Goal: Task Accomplishment & Management: Manage account settings

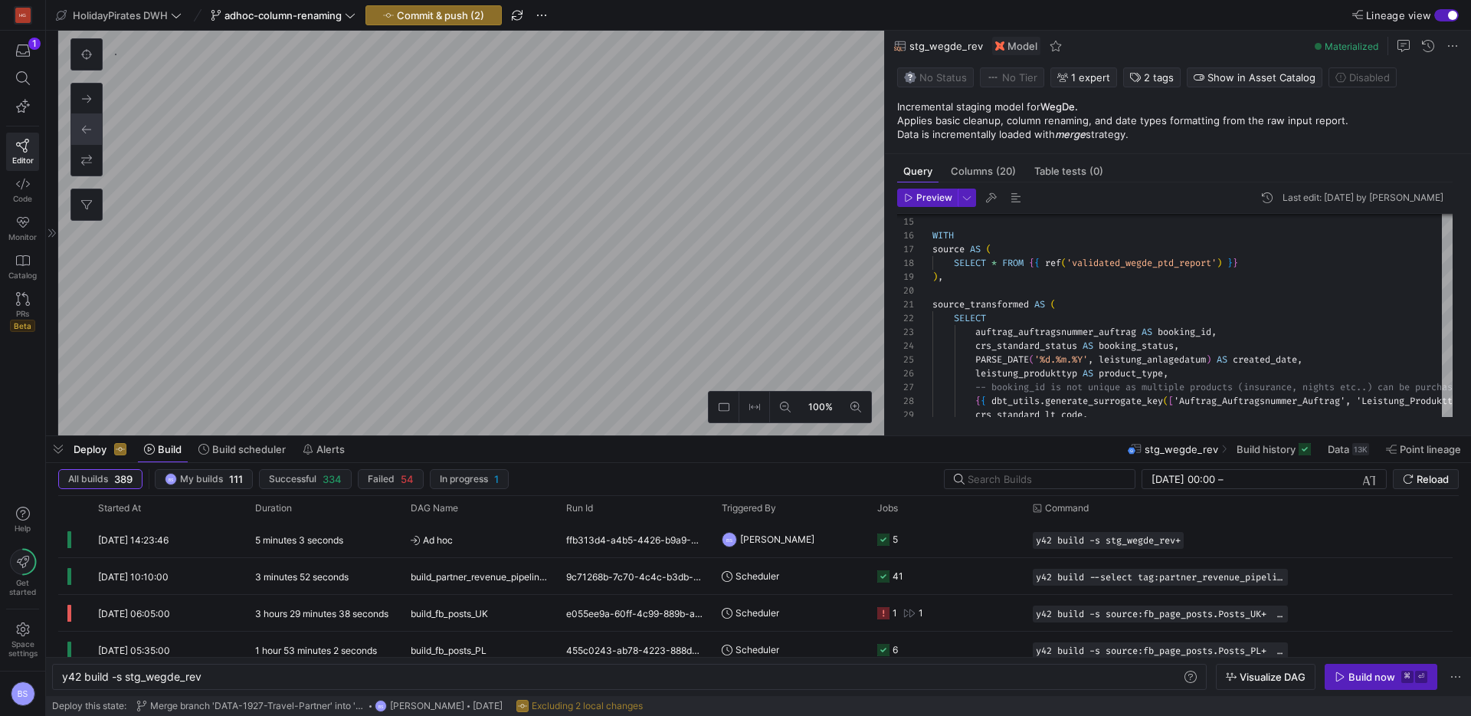
scroll to position [0, 139]
click at [993, 173] on span "Columns (20)" at bounding box center [983, 171] width 65 height 10
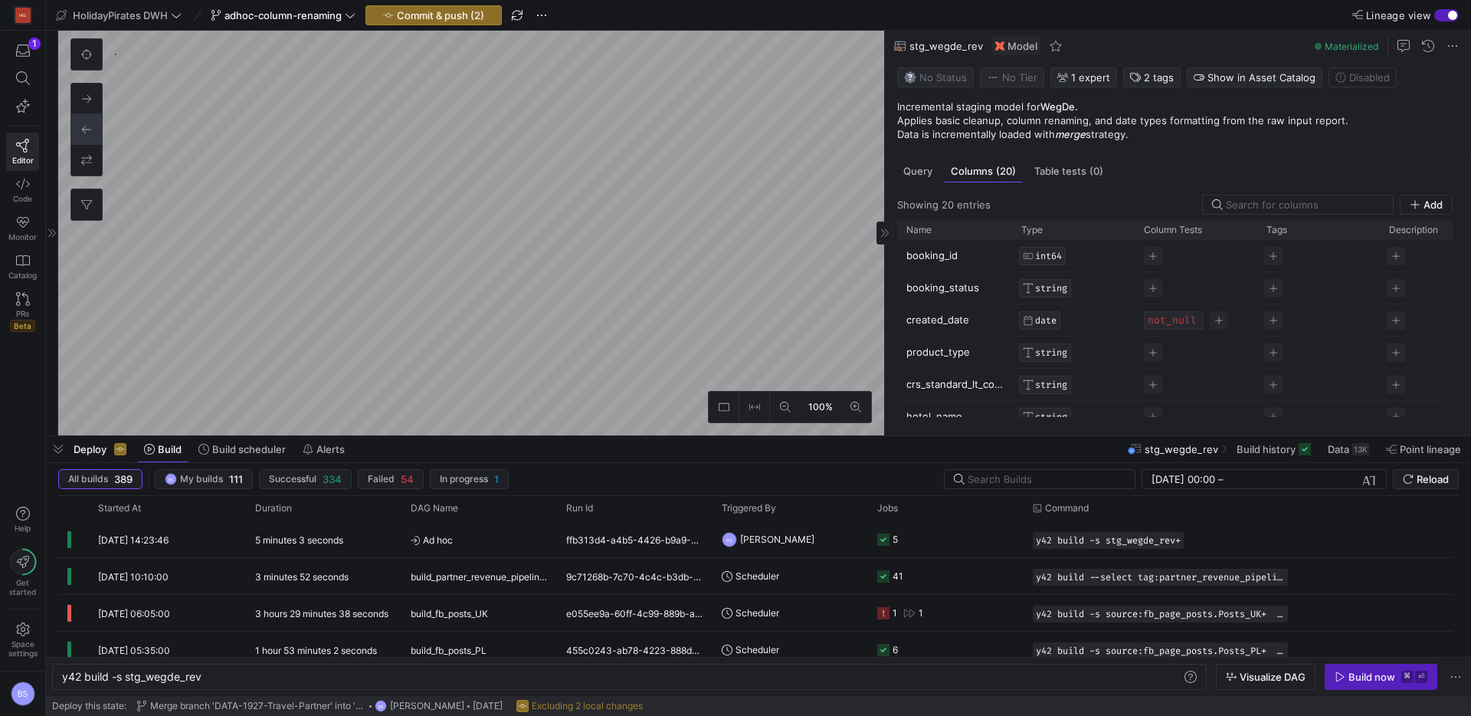
type textarea "y42 build -s int_wegde_rev"
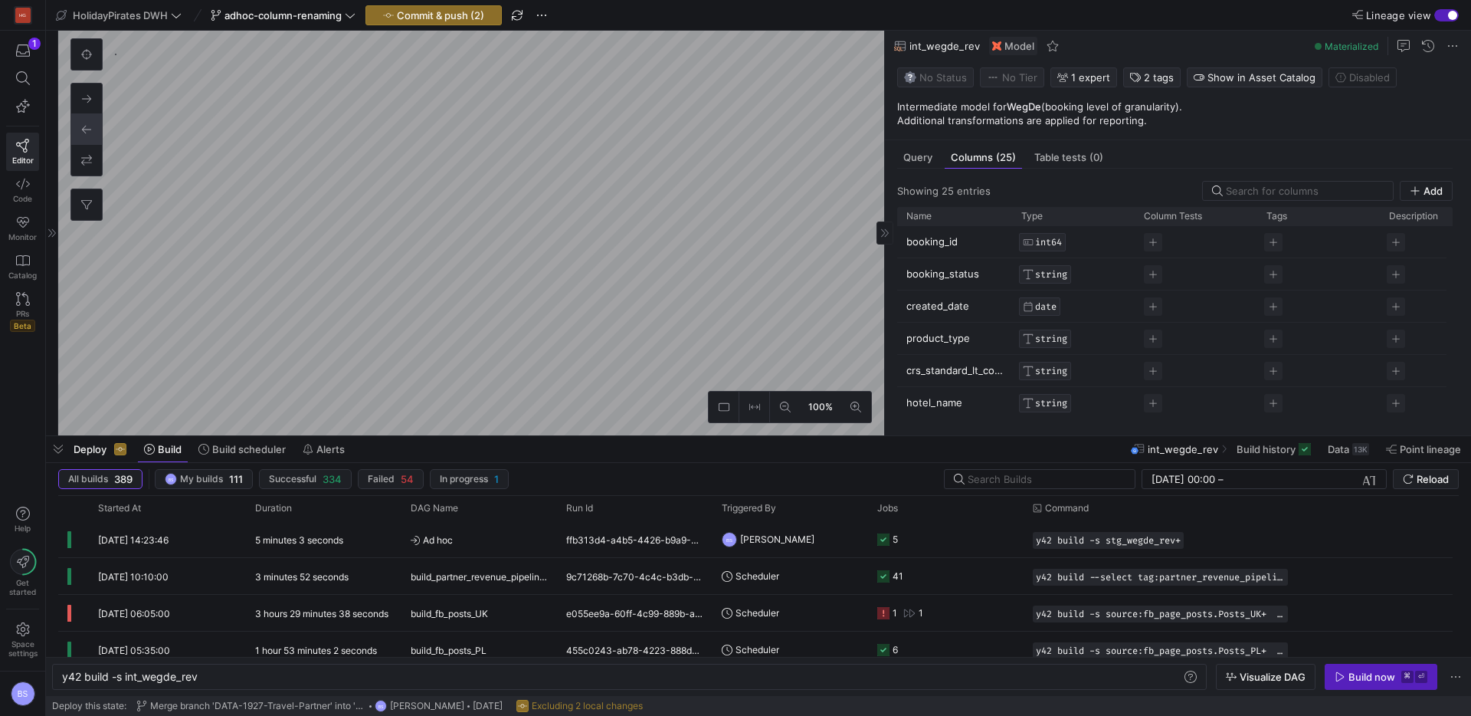
scroll to position [625, 0]
click at [472, 15] on span "Commit & push (2)" at bounding box center [440, 15] width 87 height 12
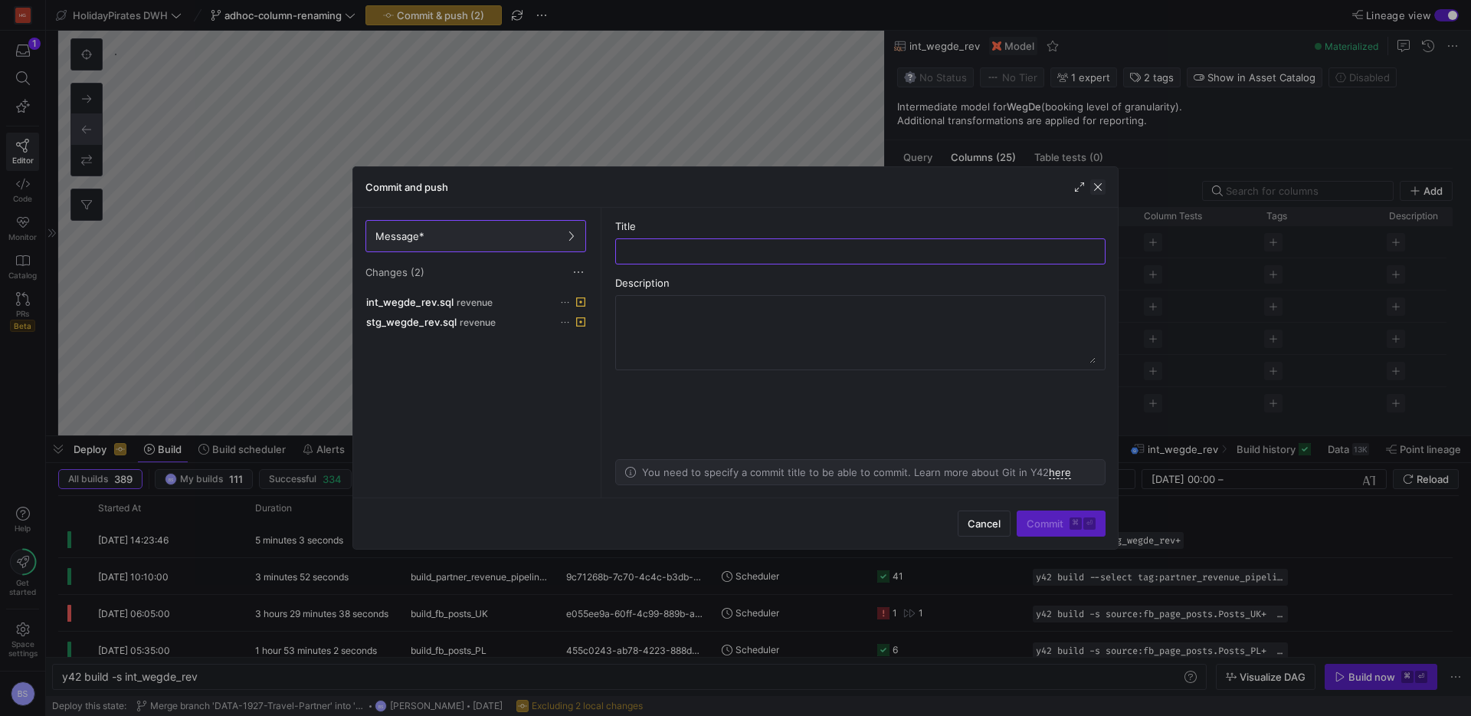
click at [1100, 187] on span "button" at bounding box center [1097, 186] width 15 height 15
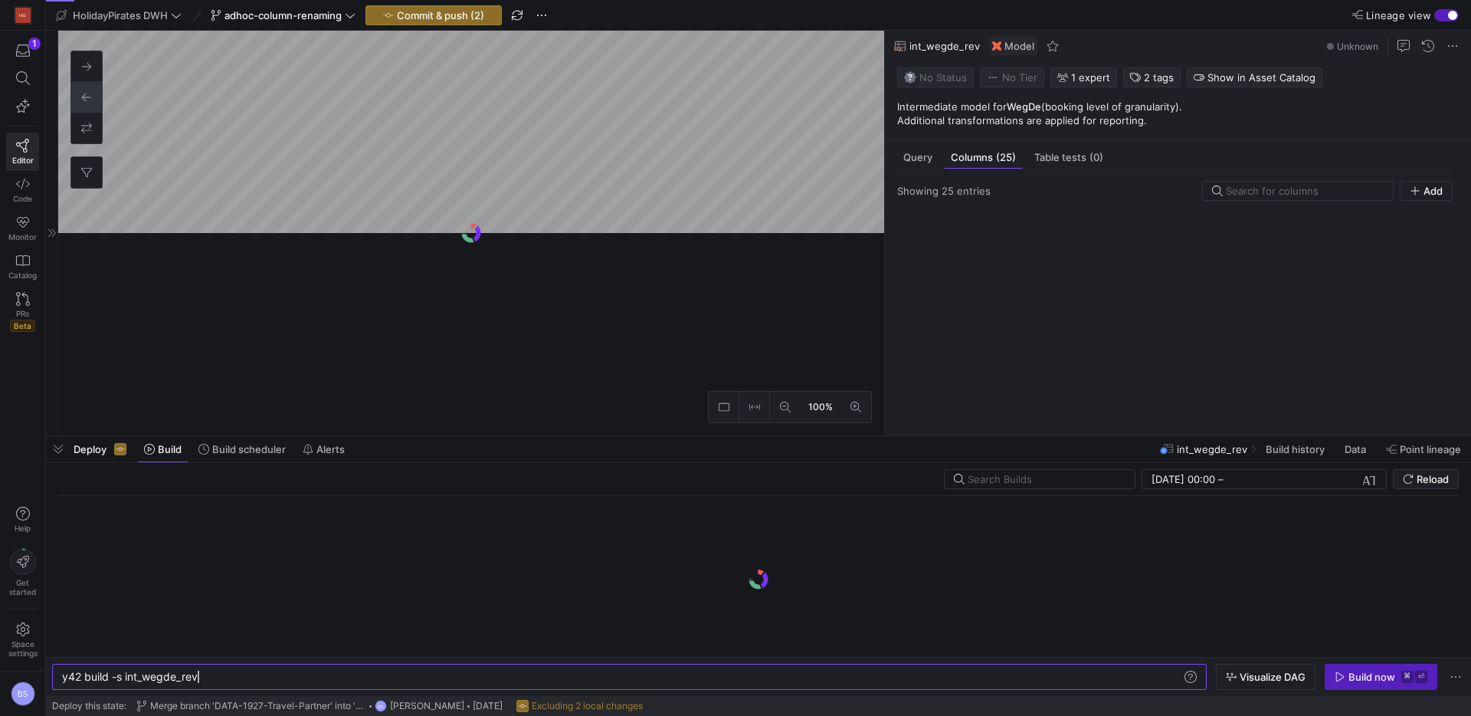
scroll to position [0, 136]
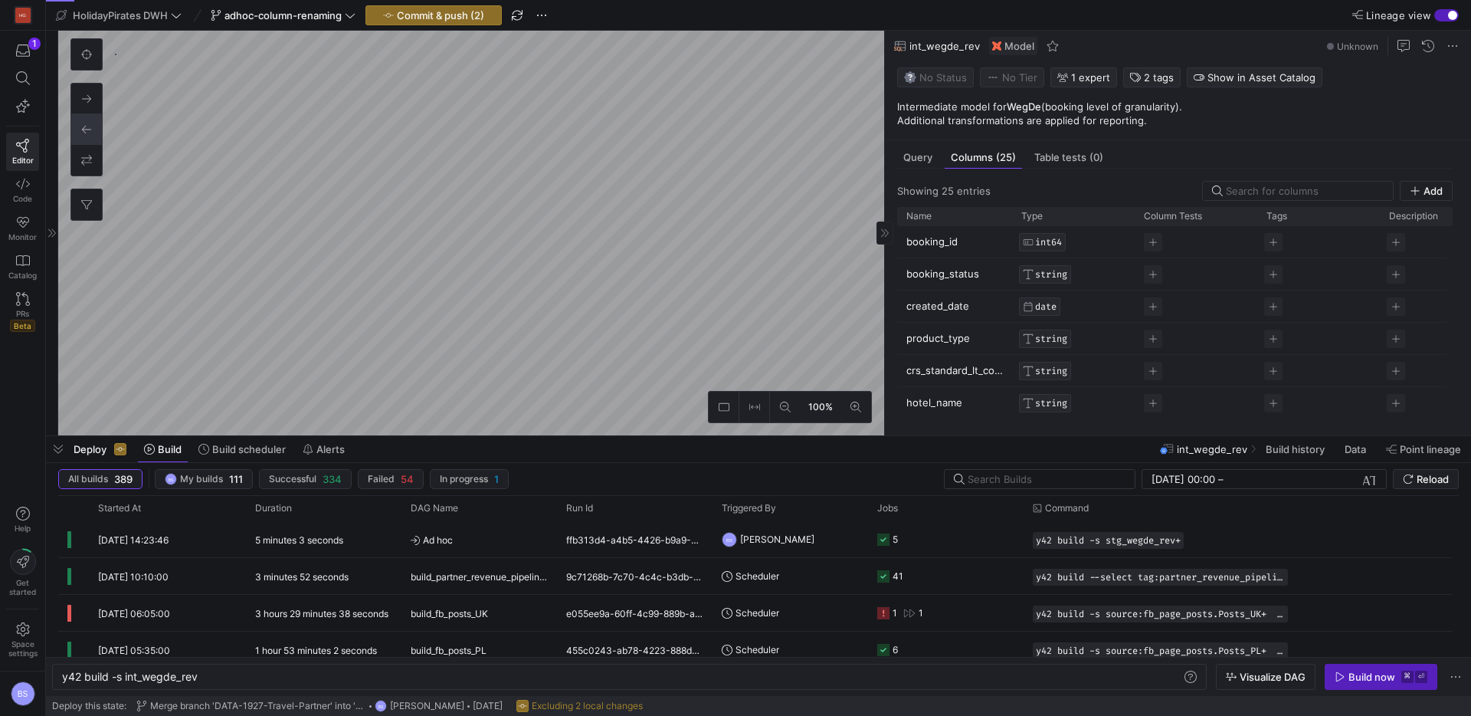
type textarea "y42 build -s stg_wegde_rev"
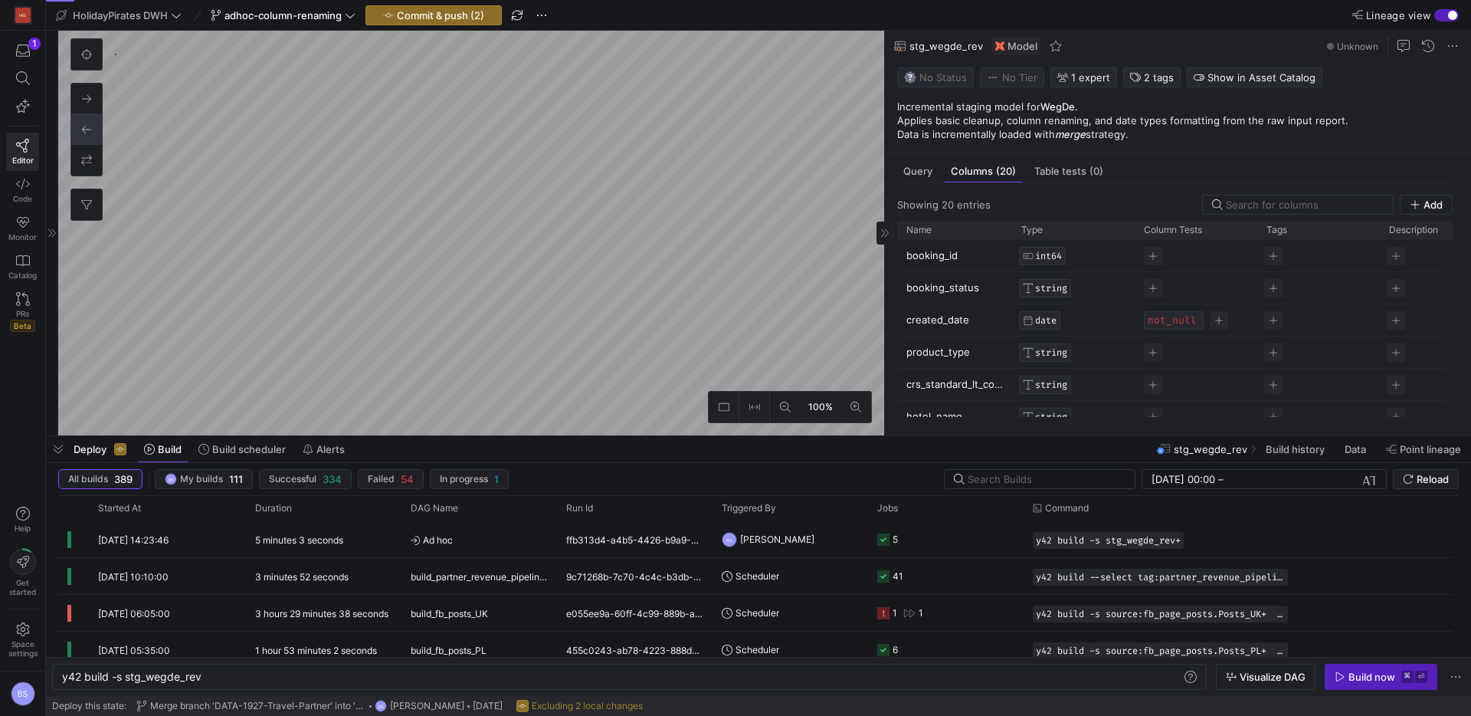
scroll to position [473, 0]
click at [470, 20] on span "Commit & push (2)" at bounding box center [440, 15] width 87 height 12
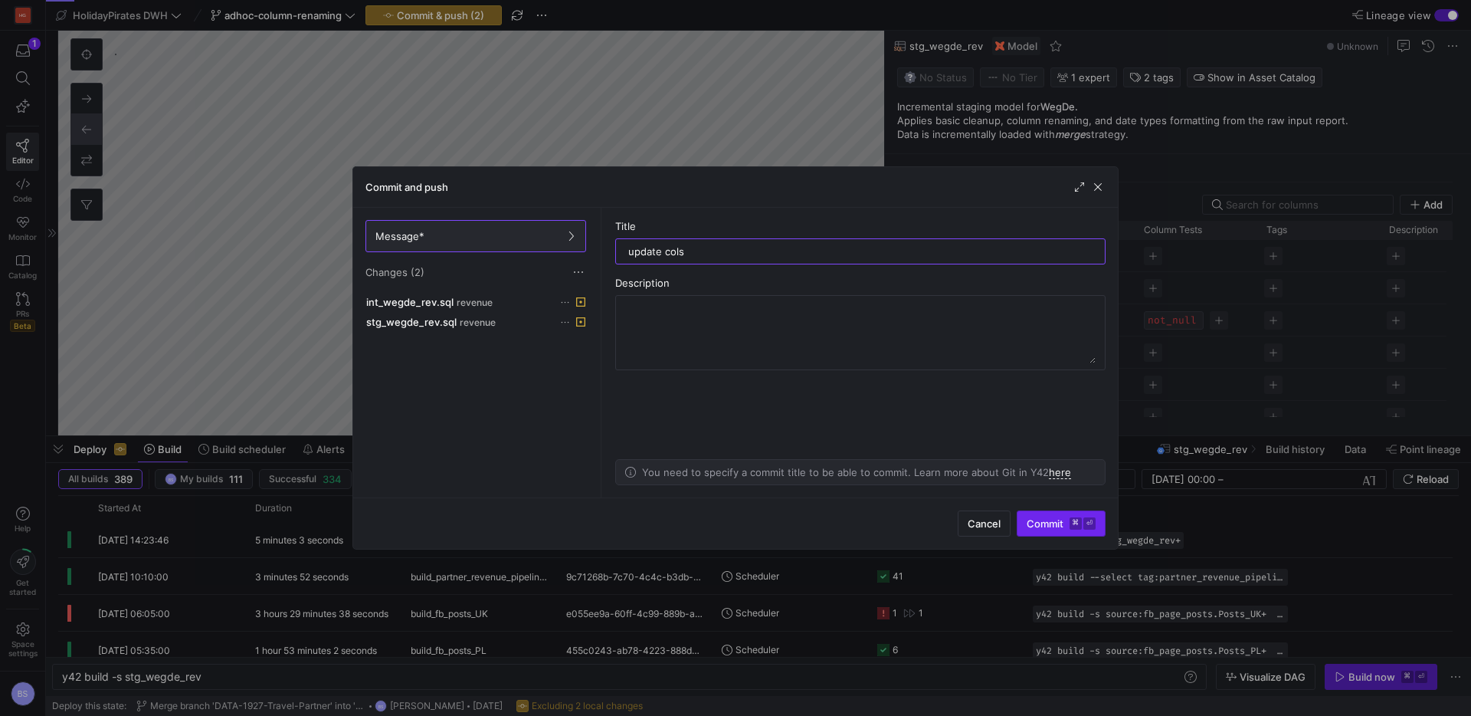
type input "update cols"
click at [1055, 526] on span "Commit ⌘ ⏎" at bounding box center [1061, 523] width 69 height 12
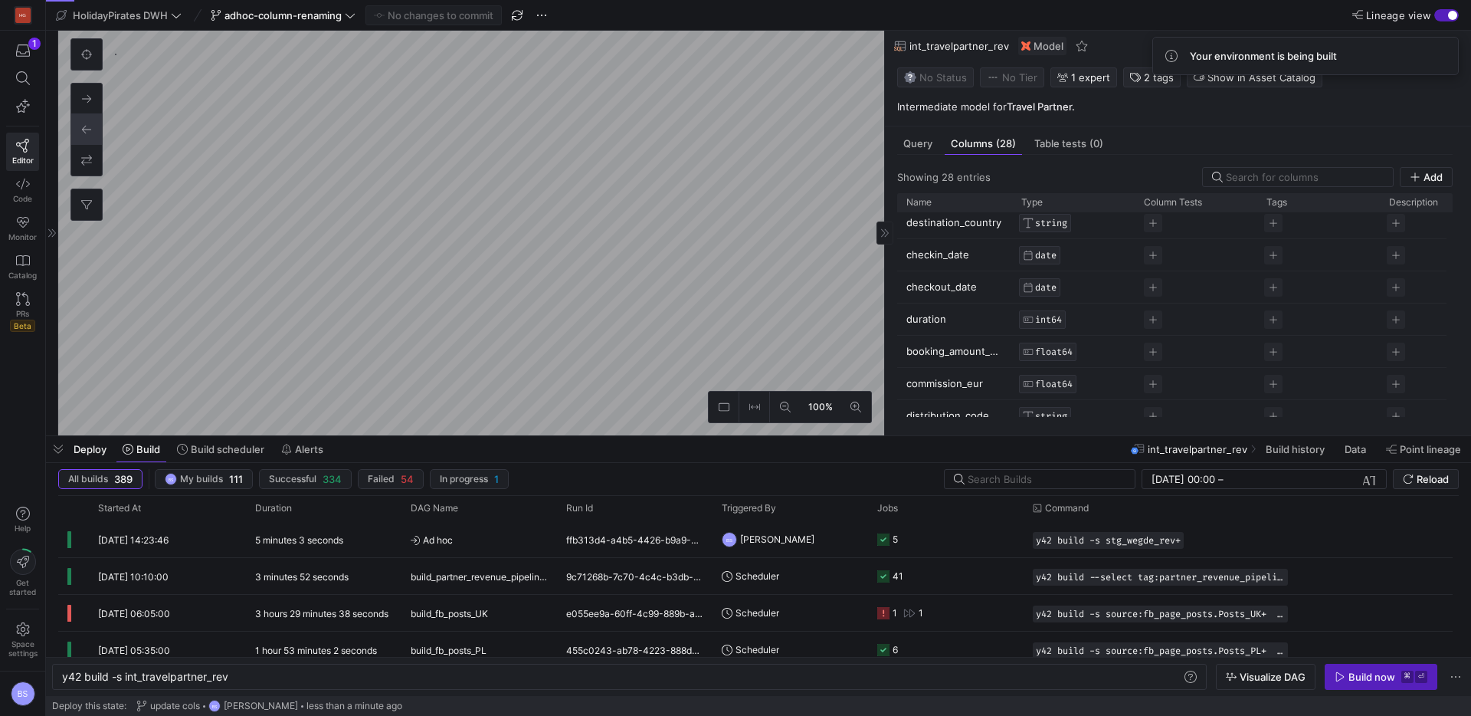
scroll to position [425, 0]
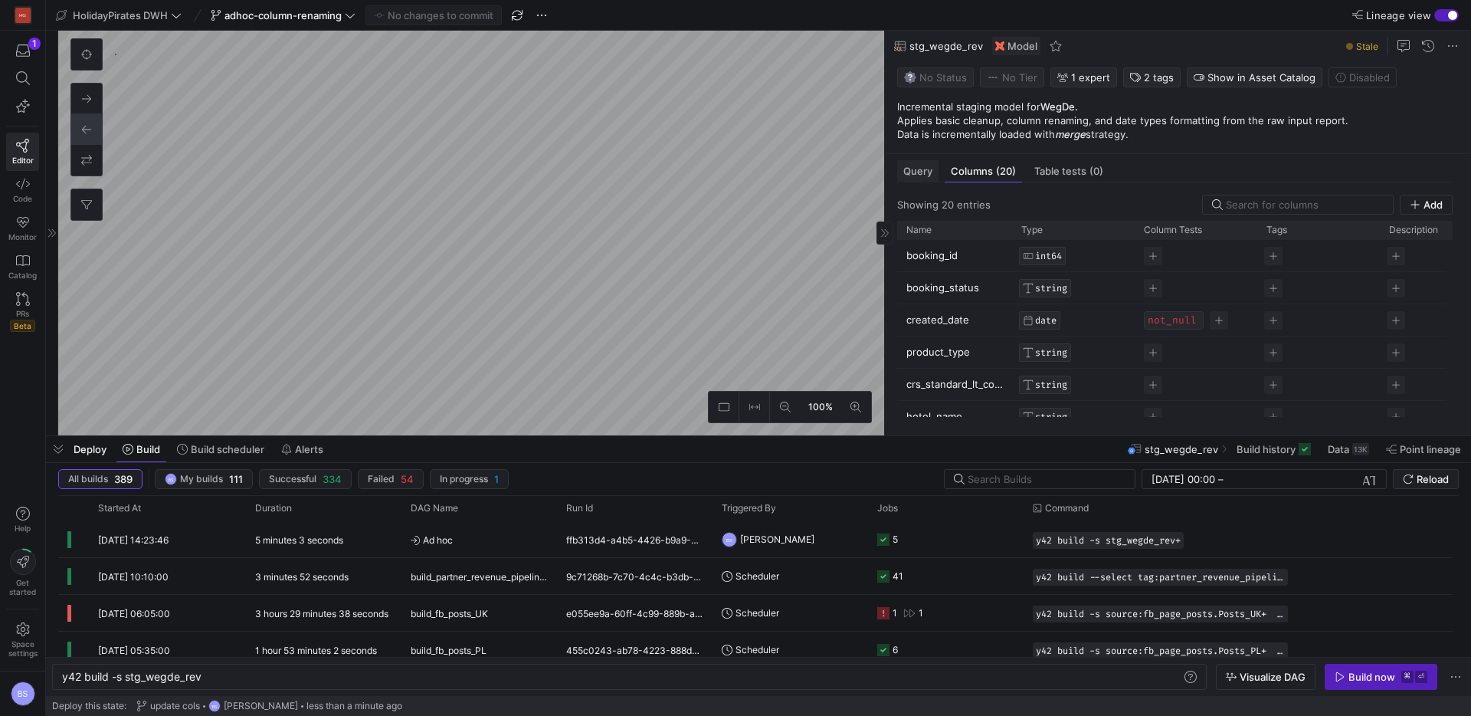
click at [923, 175] on span "Query" at bounding box center [918, 171] width 29 height 10
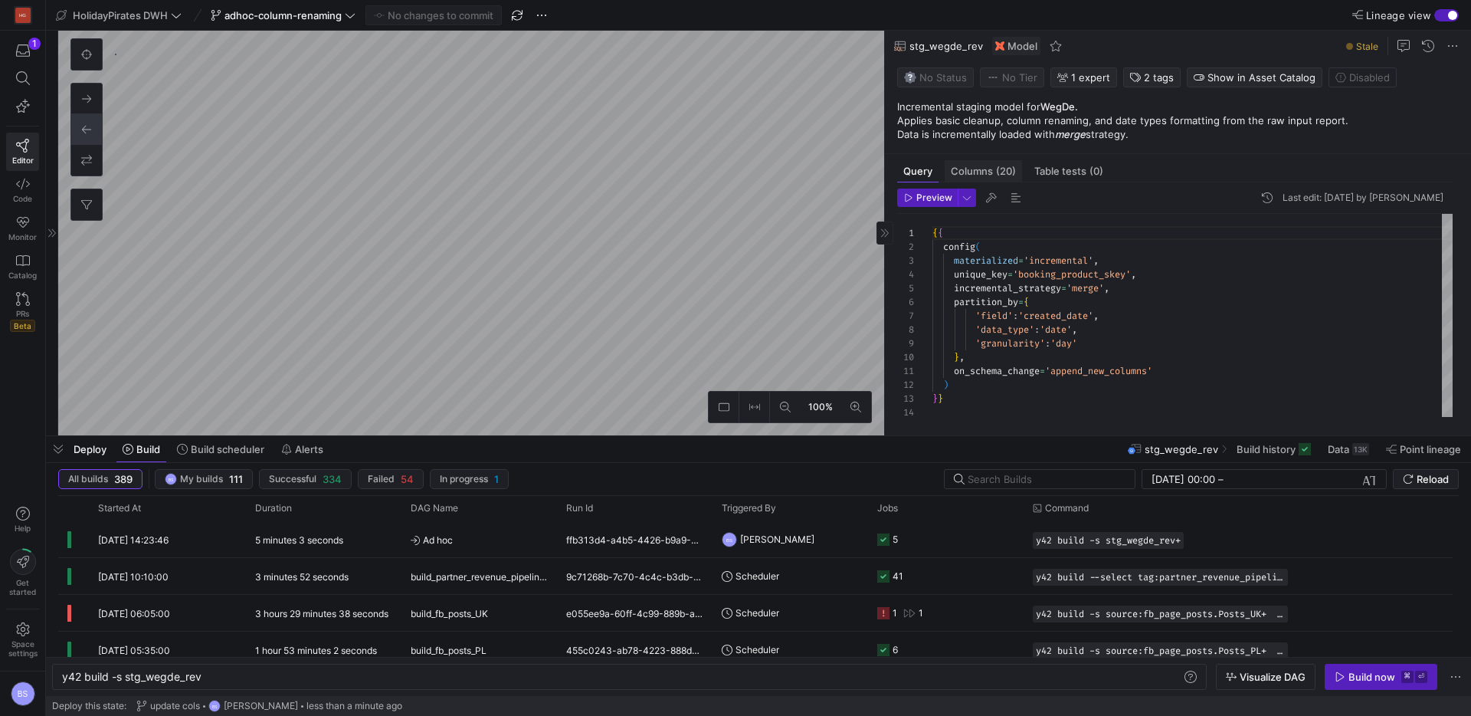
click at [991, 172] on span "Columns (20)" at bounding box center [983, 171] width 65 height 10
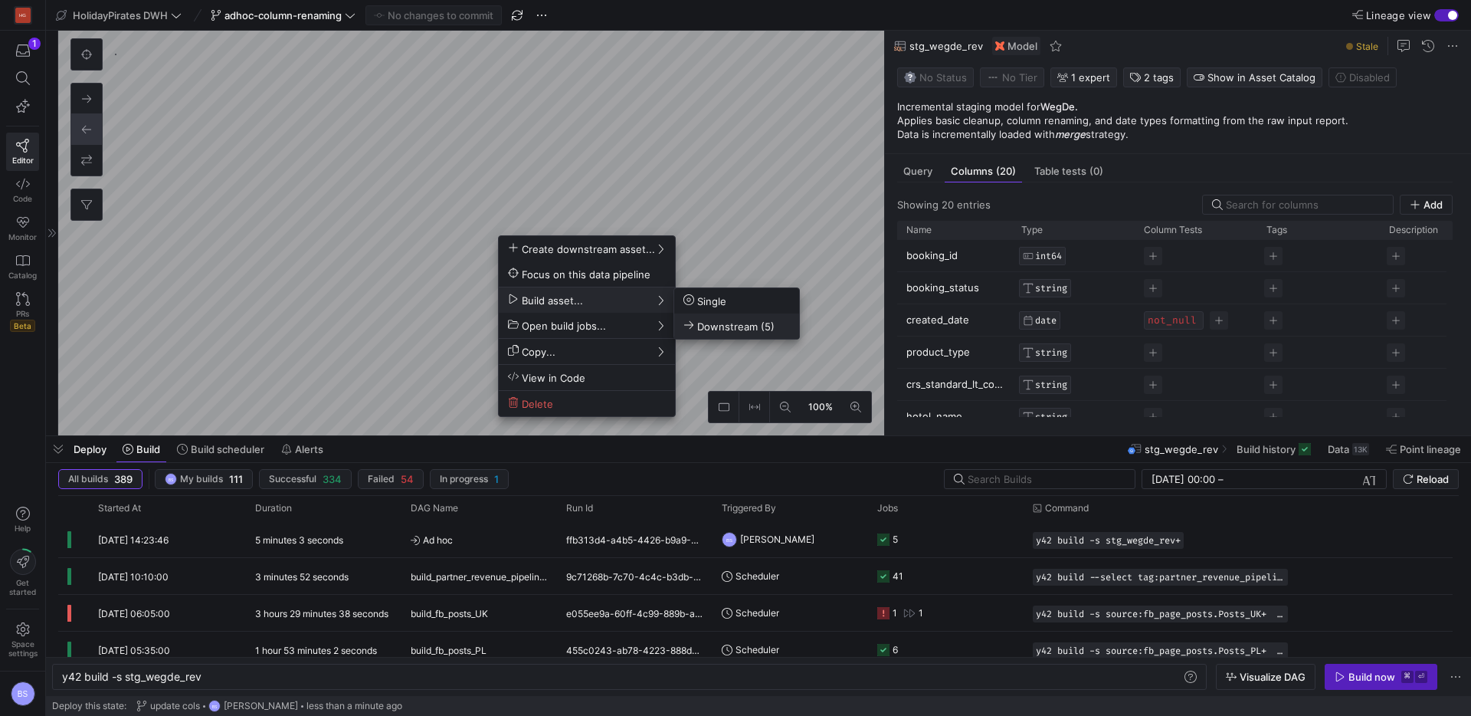
click at [717, 327] on span "Downstream (5)" at bounding box center [729, 326] width 91 height 13
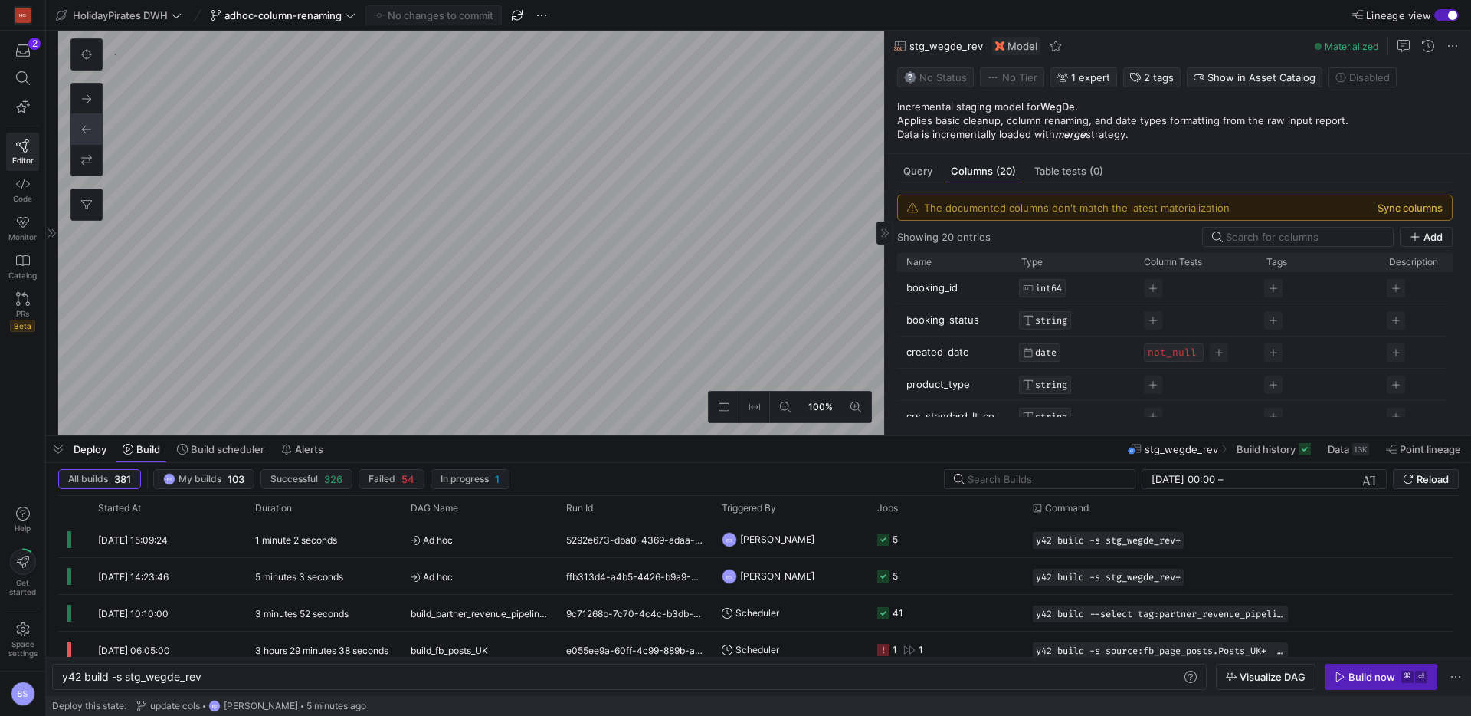
click at [1396, 212] on button "Sync columns" at bounding box center [1410, 208] width 65 height 12
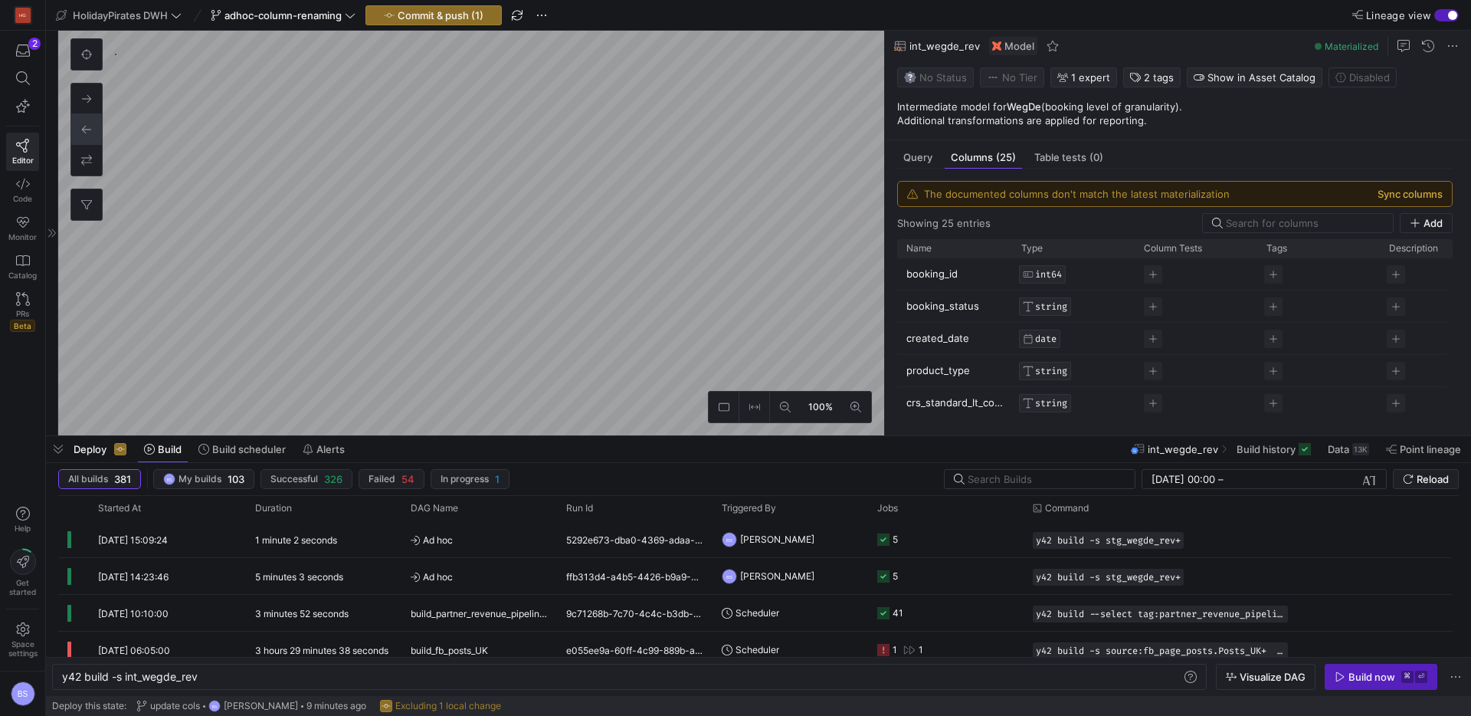
scroll to position [294, 0]
drag, startPoint x: 1430, startPoint y: 198, endPoint x: 1012, endPoint y: 185, distance: 418.6
click at [1431, 198] on button "Sync columns" at bounding box center [1410, 194] width 65 height 12
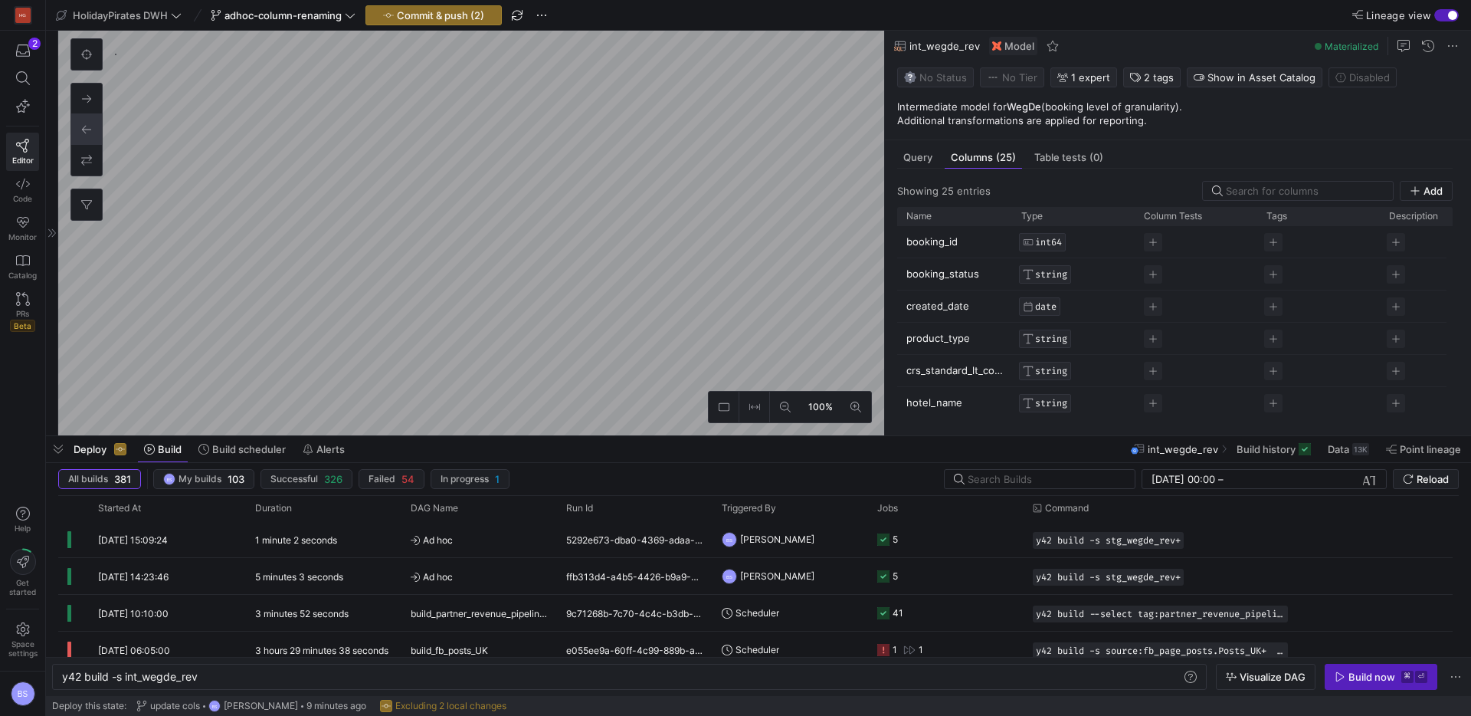
type textarea "y42 build -s mart_wegde_partner"
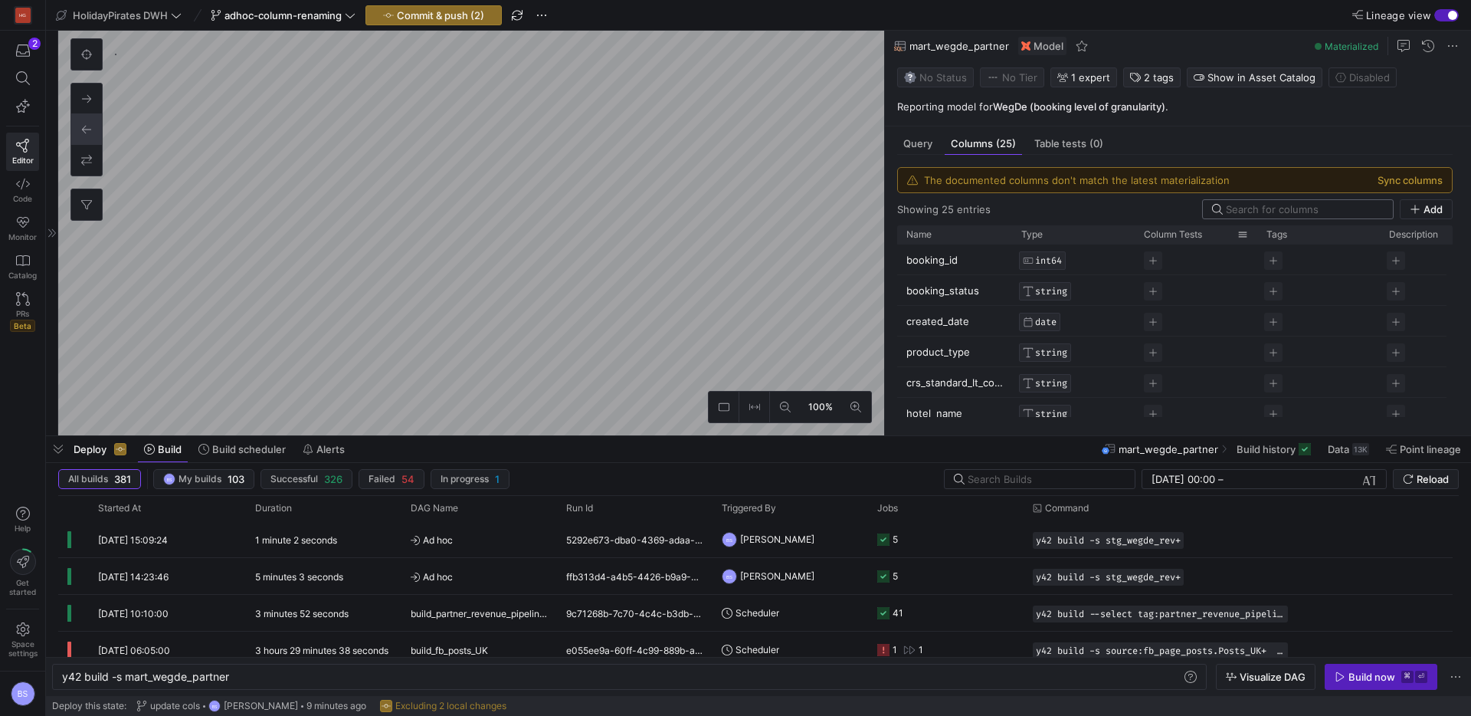
scroll to position [276, 0]
click at [1431, 184] on button "Sync columns" at bounding box center [1410, 180] width 65 height 12
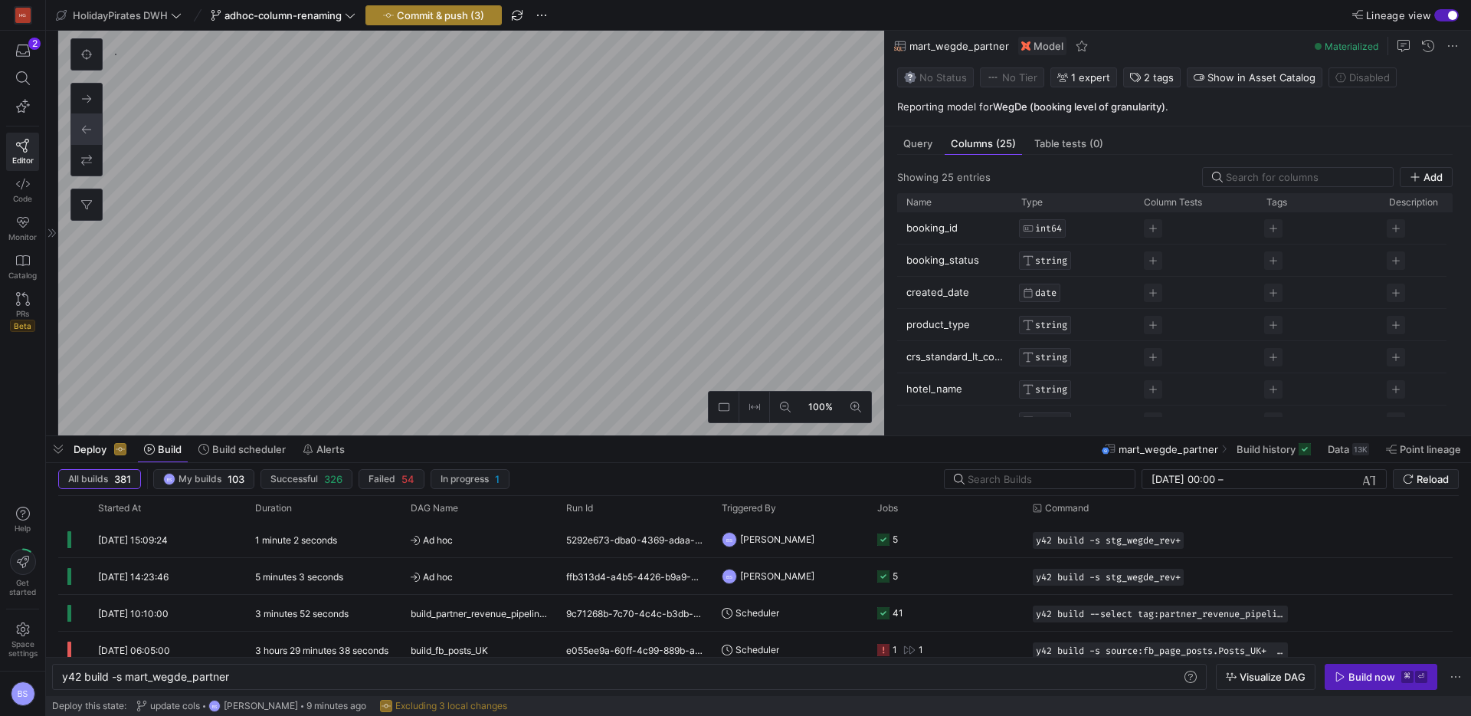
click at [427, 21] on span "button" at bounding box center [433, 15] width 135 height 18
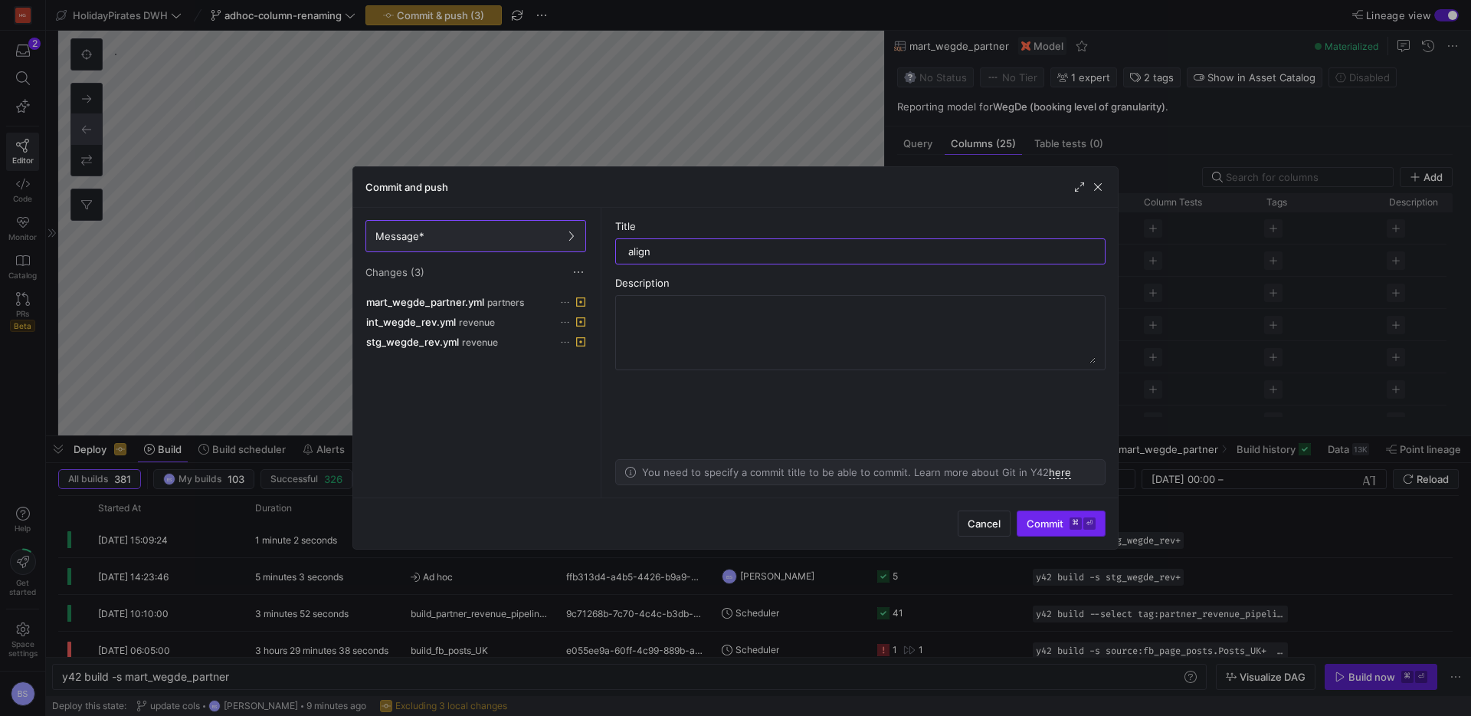
type input "align"
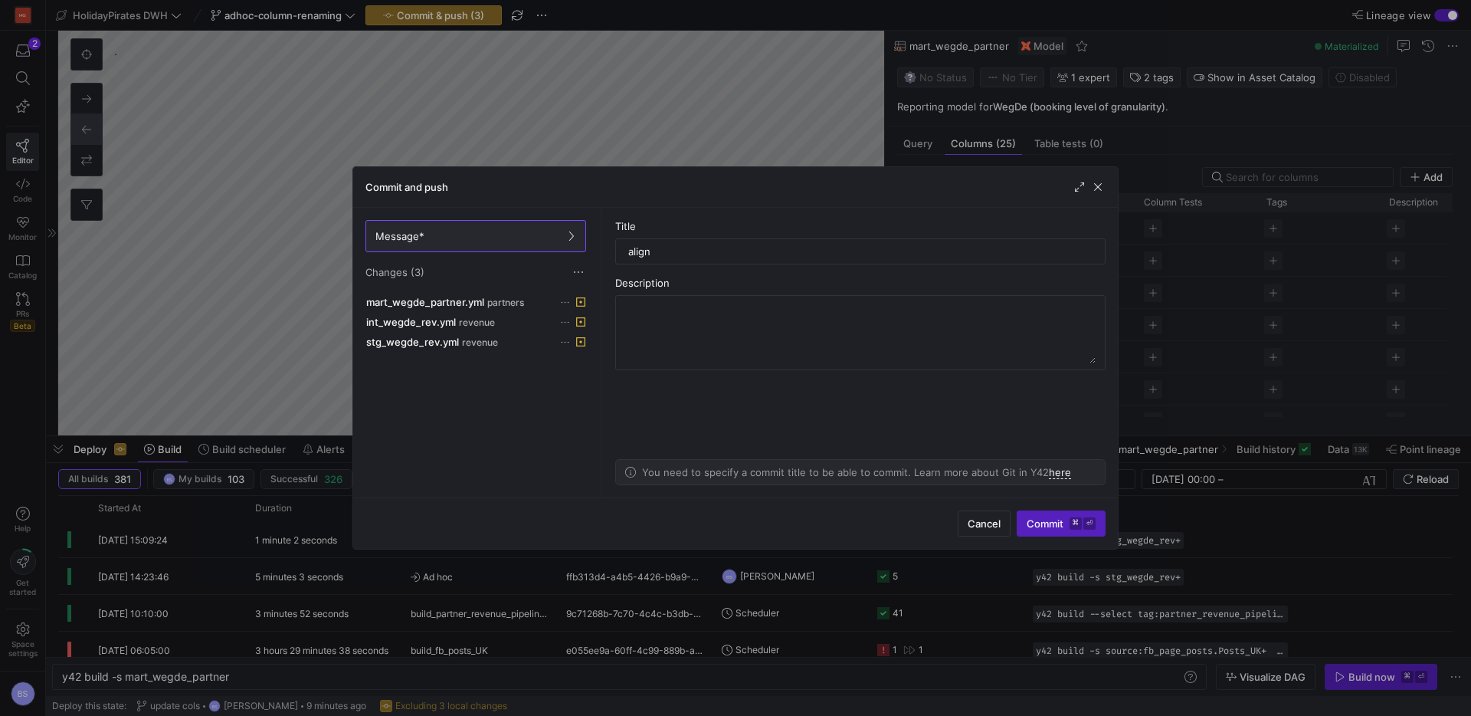
click at [1021, 511] on span "submit" at bounding box center [1061, 523] width 87 height 25
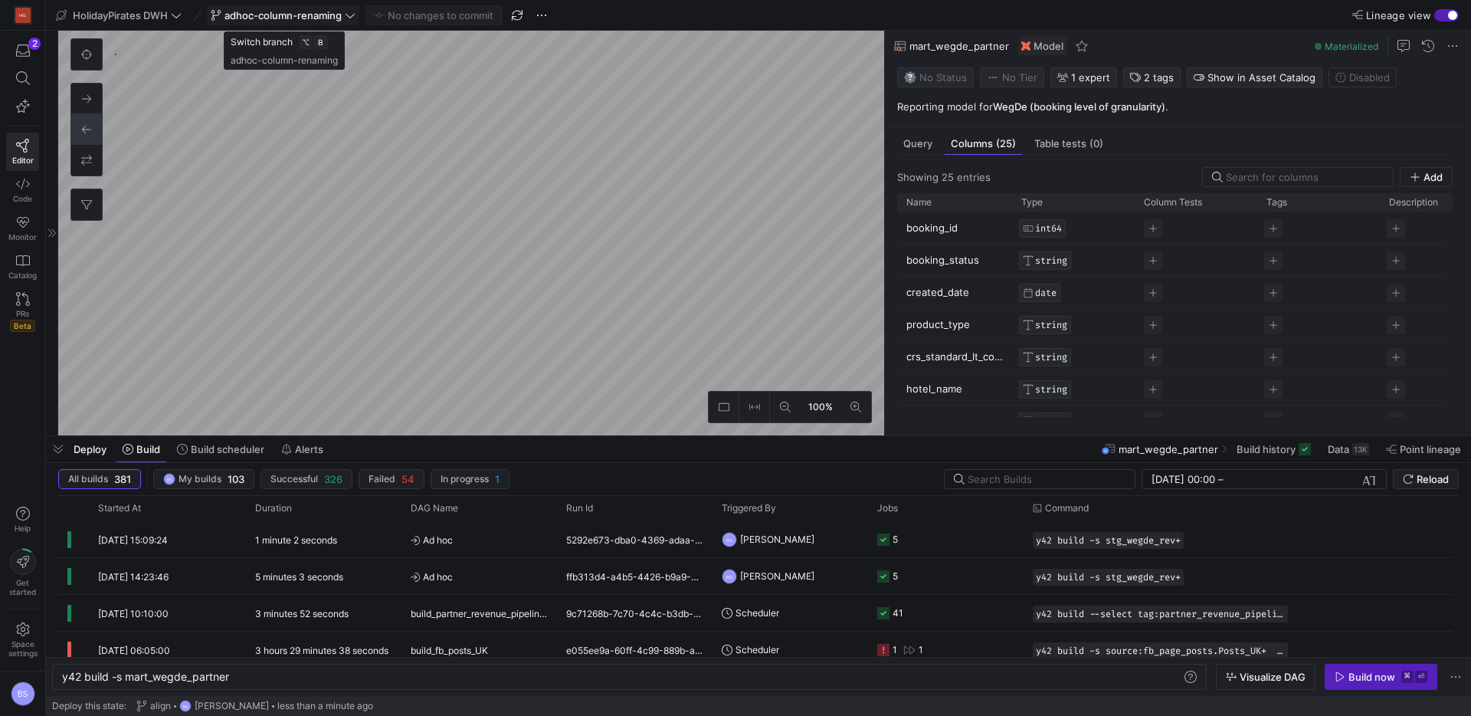
click at [351, 18] on icon at bounding box center [350, 15] width 11 height 11
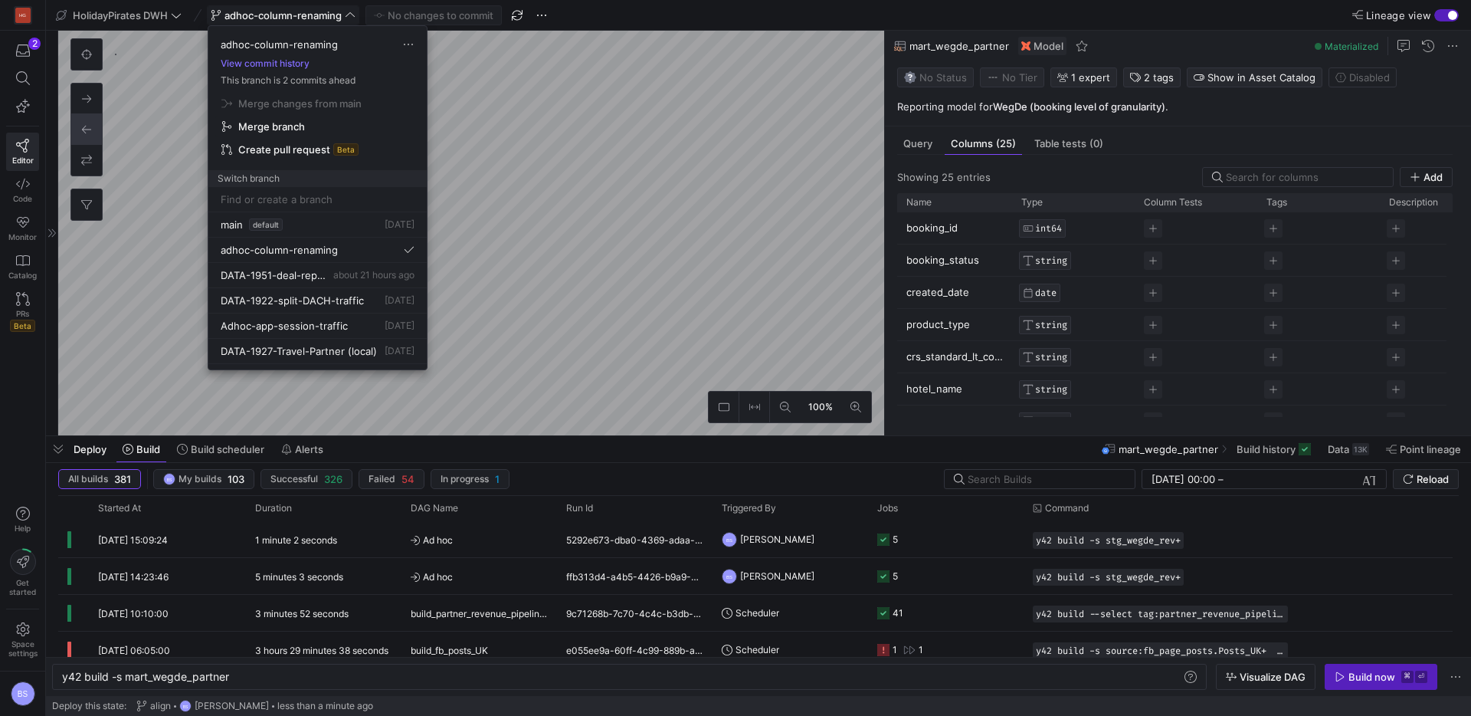
click at [330, 110] on span "Merge branch" at bounding box center [317, 103] width 192 height 12
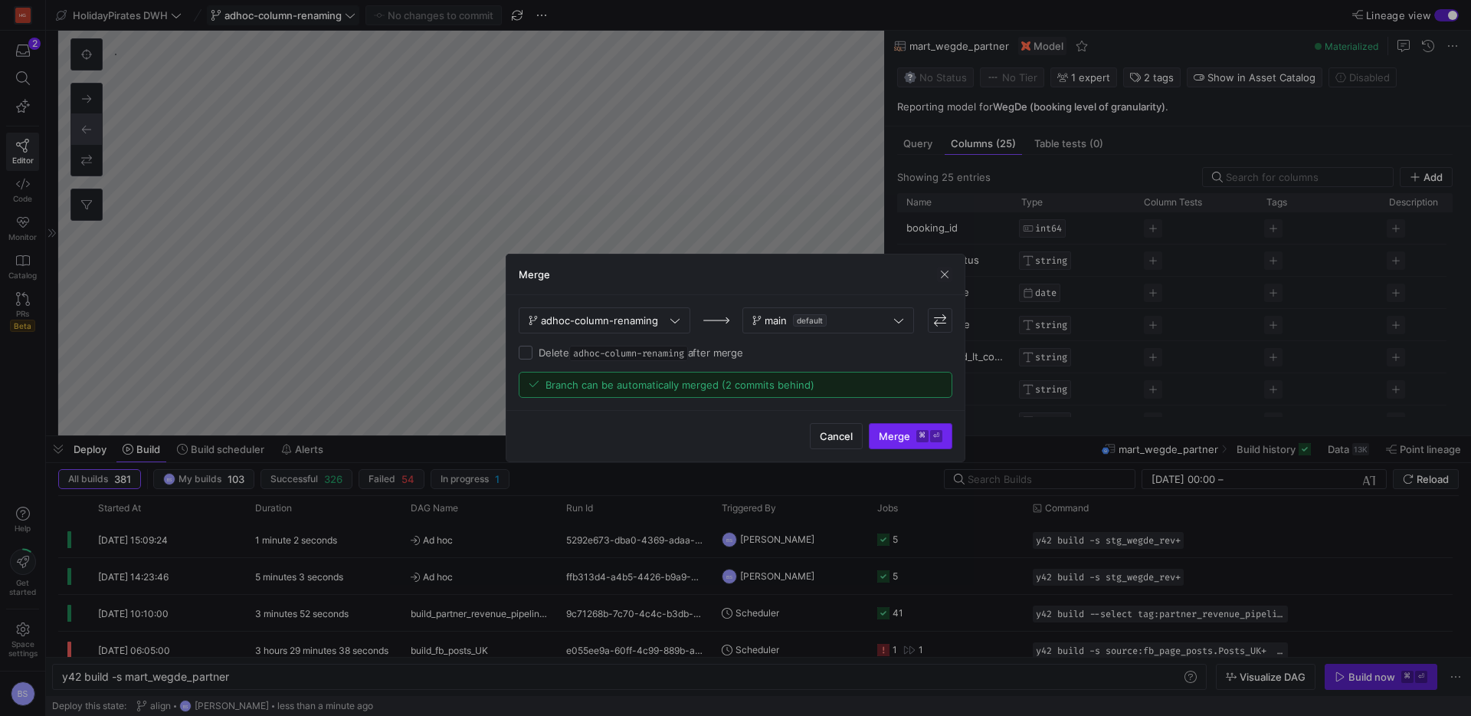
click at [900, 435] on span "Merge ⌘ ⏎" at bounding box center [911, 436] width 64 height 12
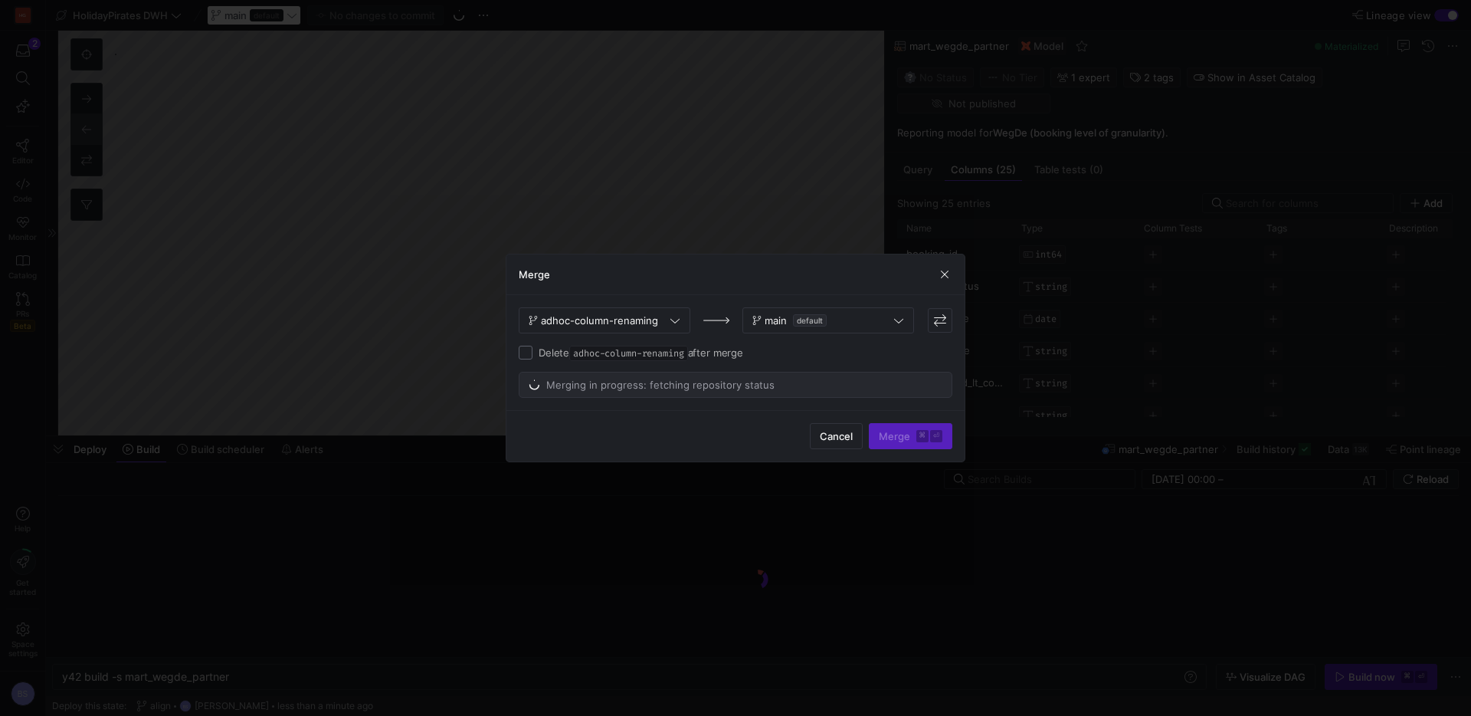
click at [527, 353] on input "Delete adhoc-column-renaming after merge" at bounding box center [526, 353] width 14 height 14
checkbox input "true"
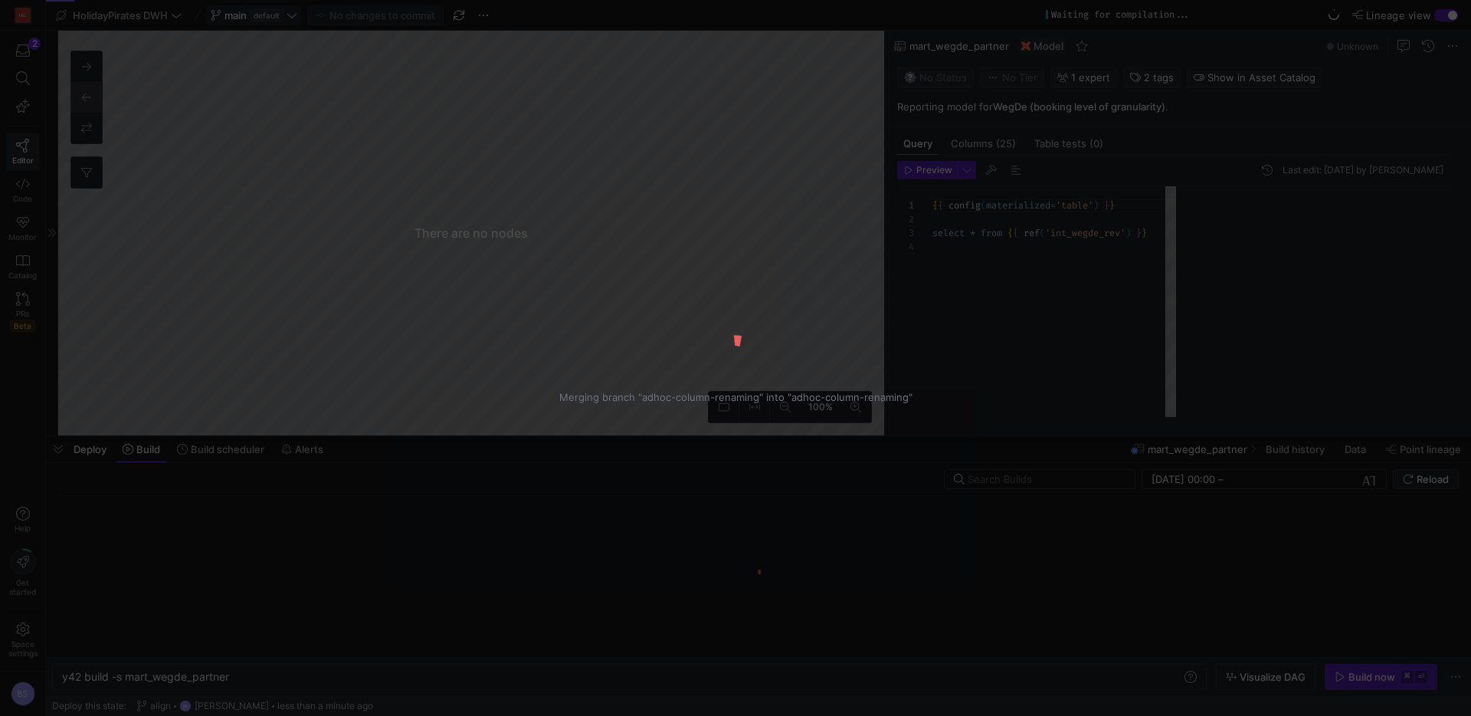
scroll to position [41, 0]
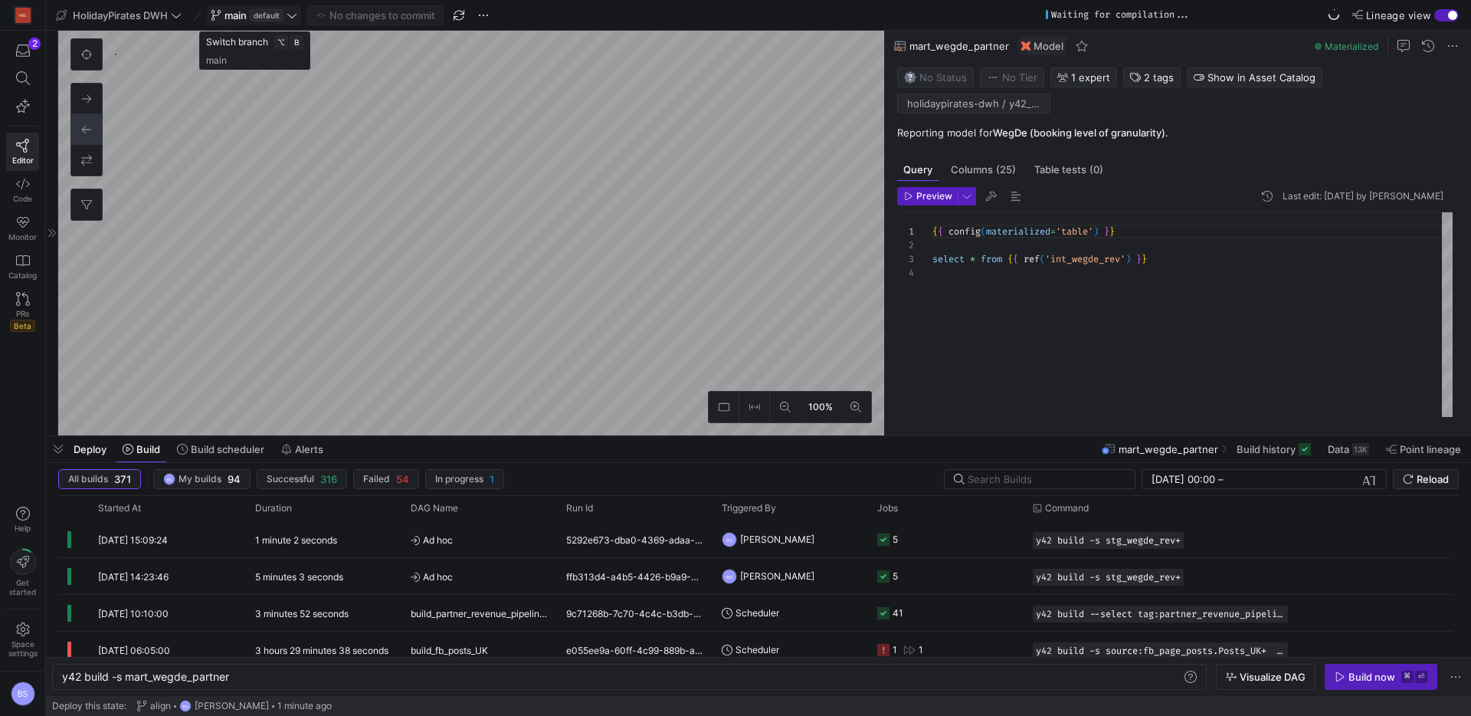
click at [297, 18] on icon at bounding box center [292, 15] width 11 height 11
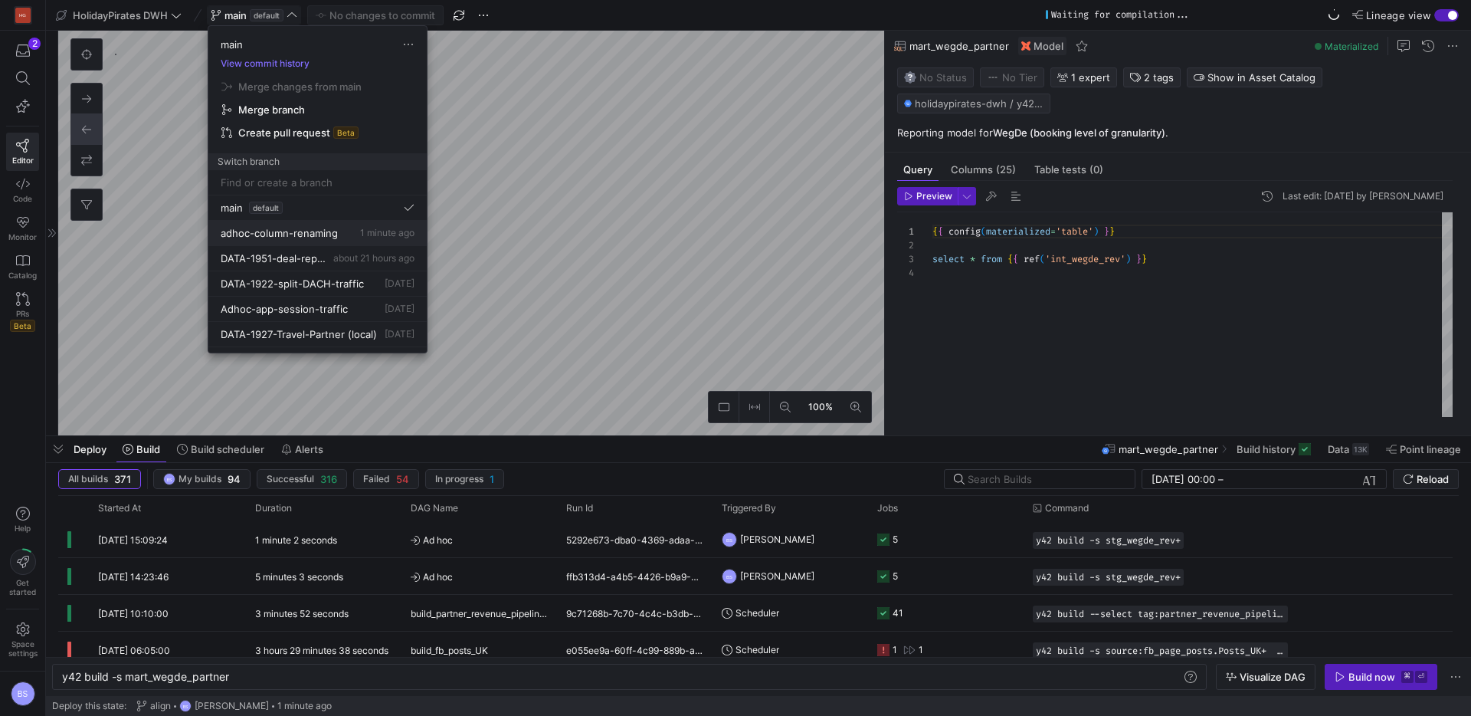
click at [332, 237] on span "adhoc-column-renaming" at bounding box center [279, 233] width 117 height 12
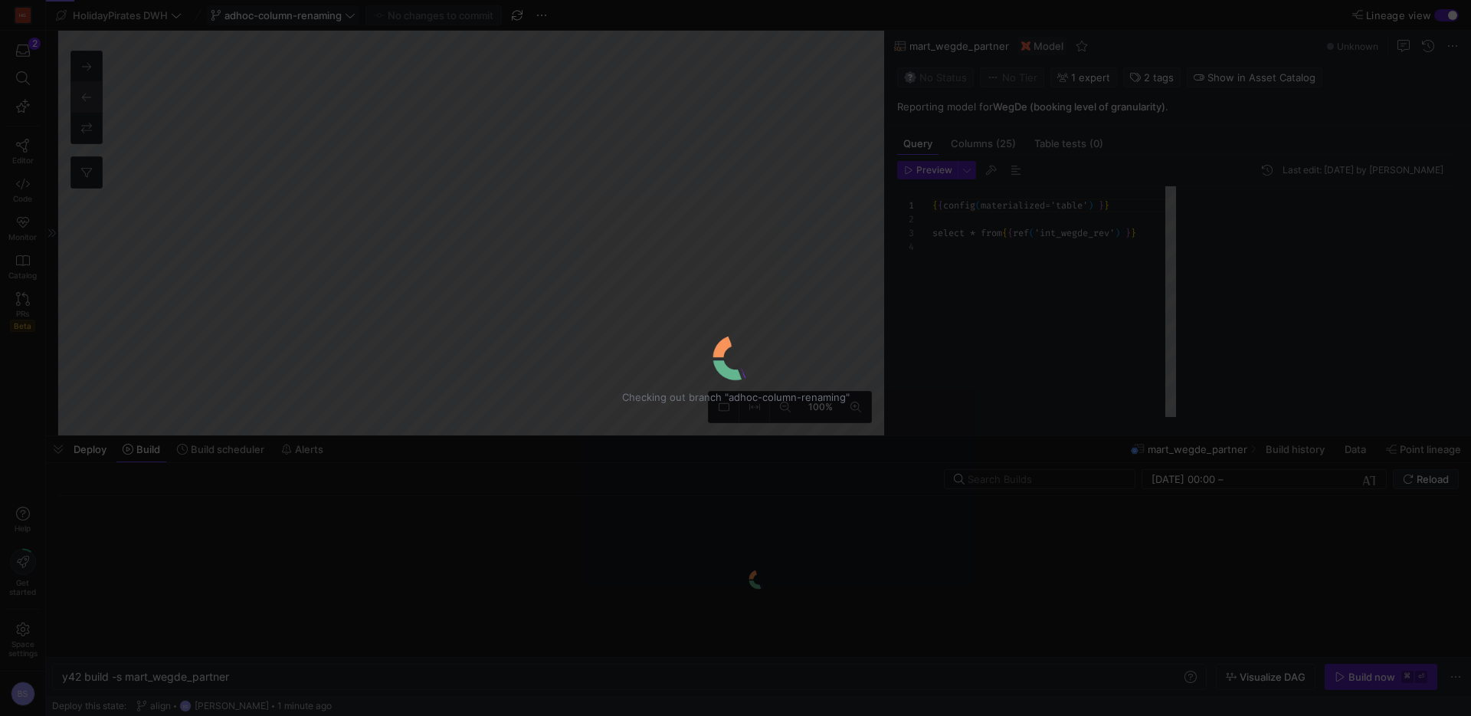
scroll to position [41, 0]
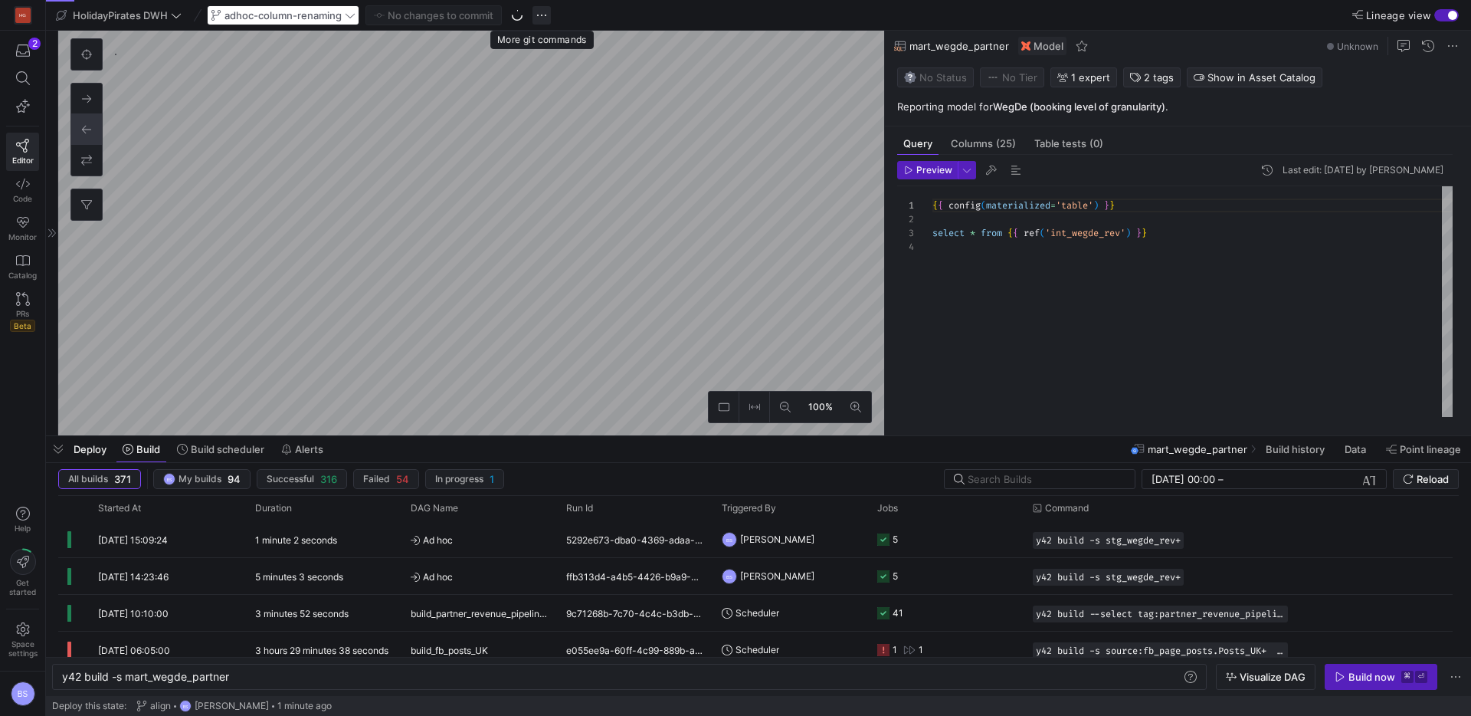
click at [543, 19] on span "button" at bounding box center [542, 15] width 18 height 18
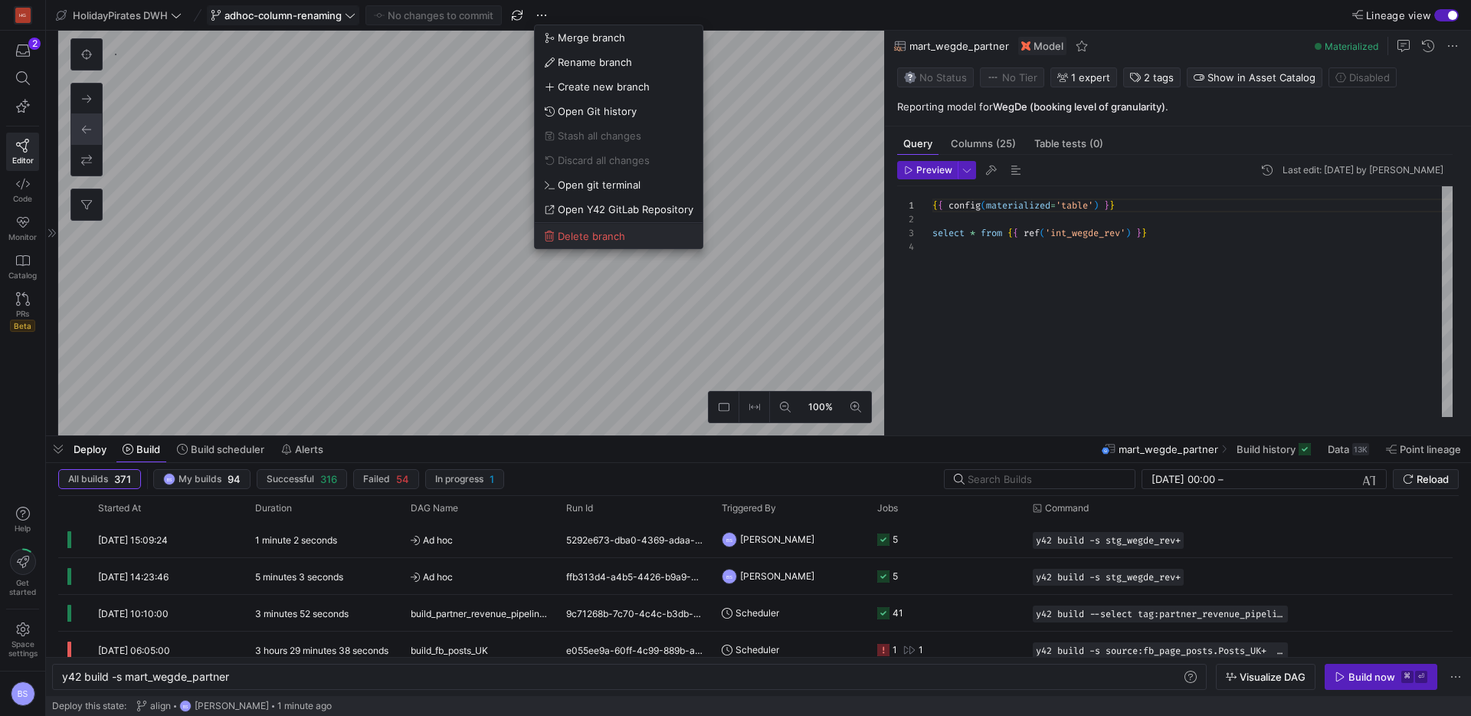
click at [577, 238] on span "Delete branch" at bounding box center [591, 236] width 67 height 12
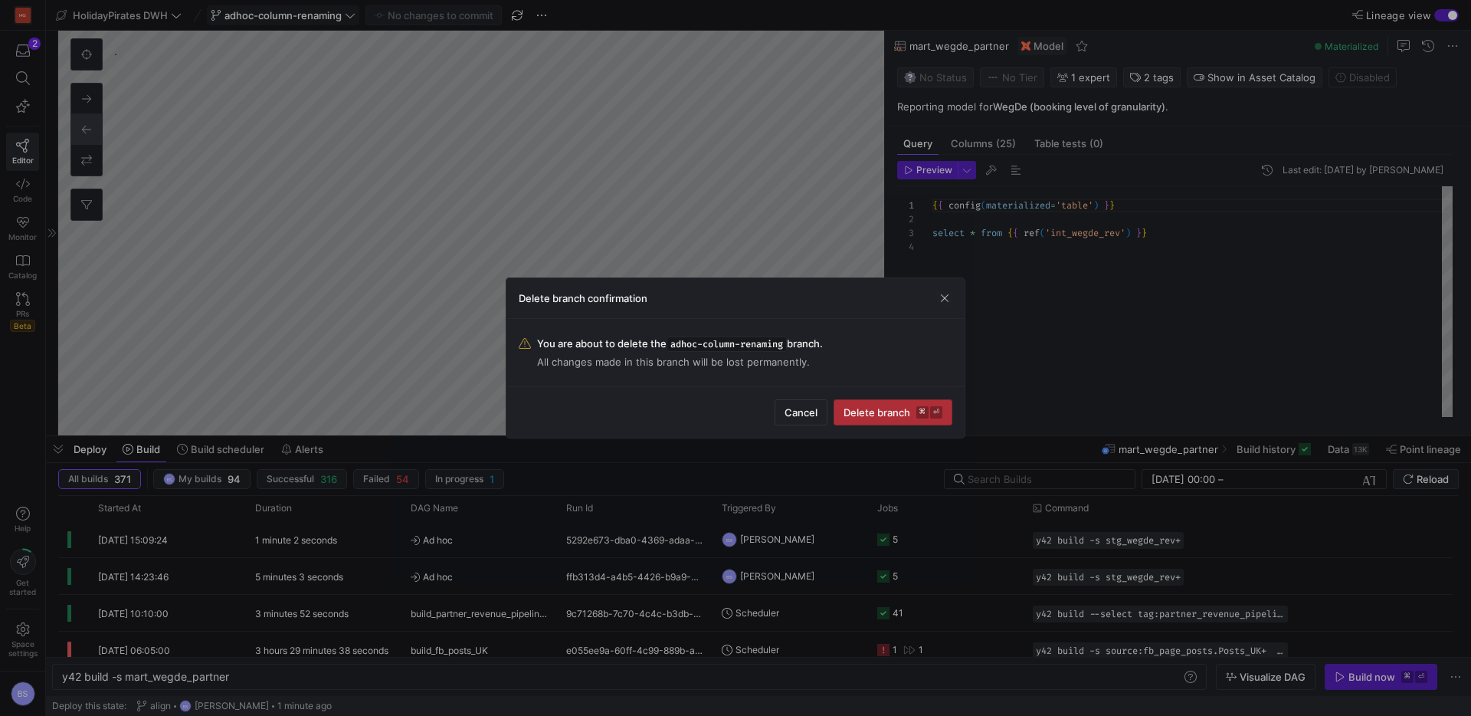
click at [903, 414] on span "Delete branch ⌘ ⏎" at bounding box center [893, 412] width 99 height 12
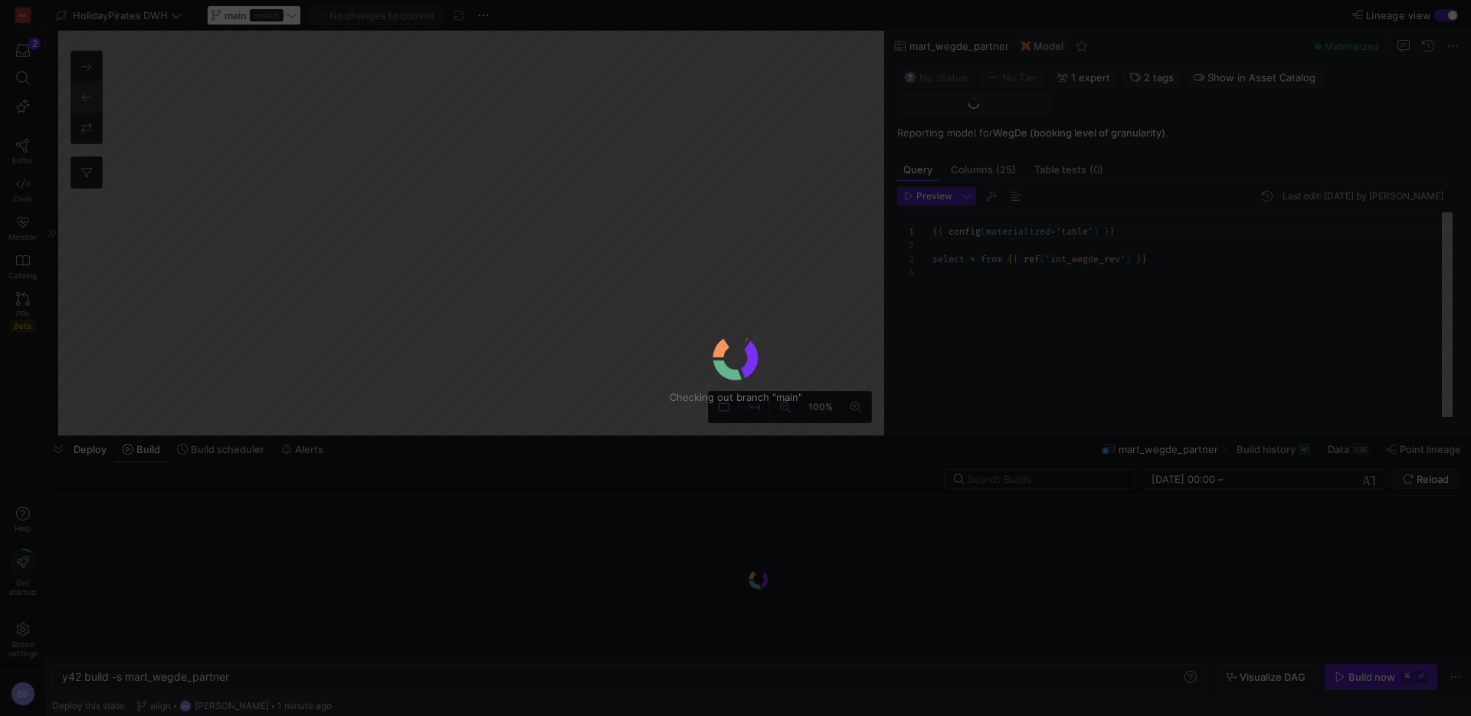
scroll to position [41, 0]
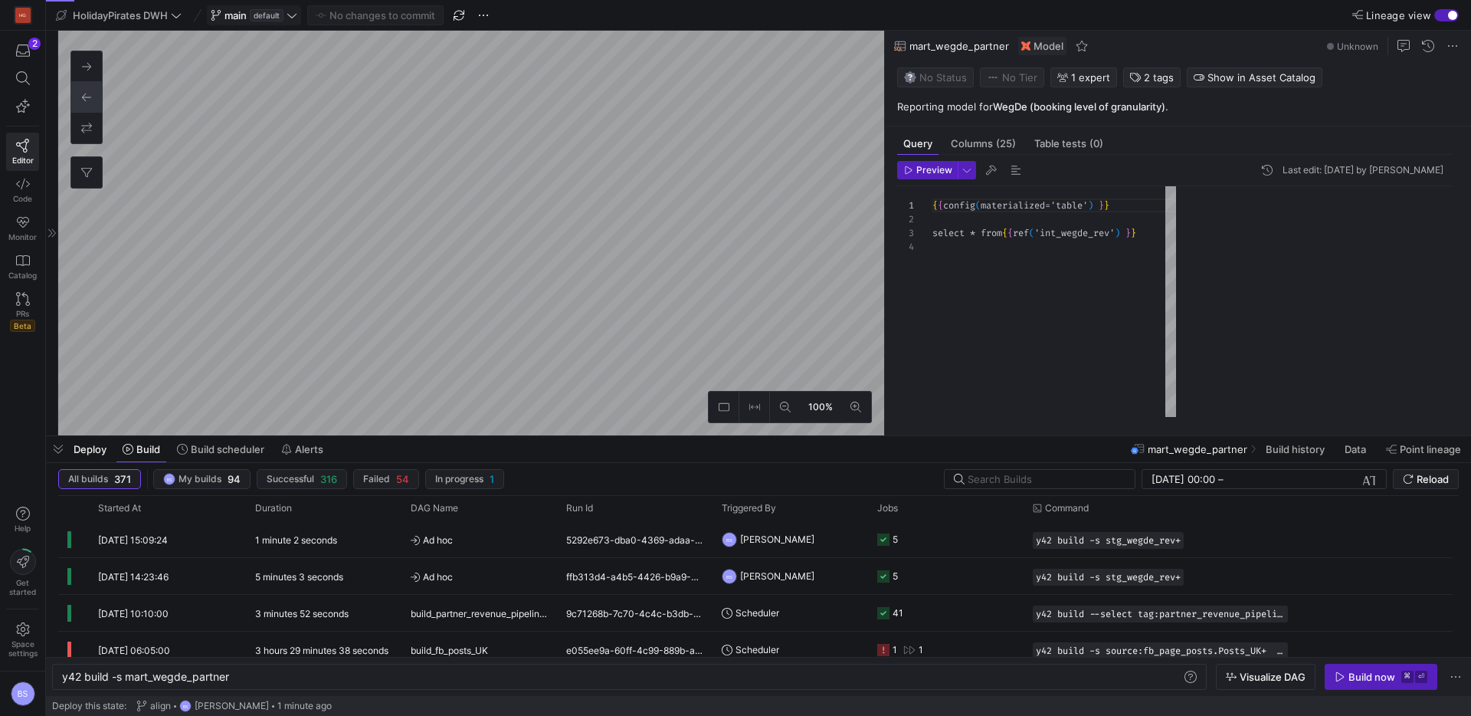
scroll to position [41, 0]
